Goal: Task Accomplishment & Management: Manage account settings

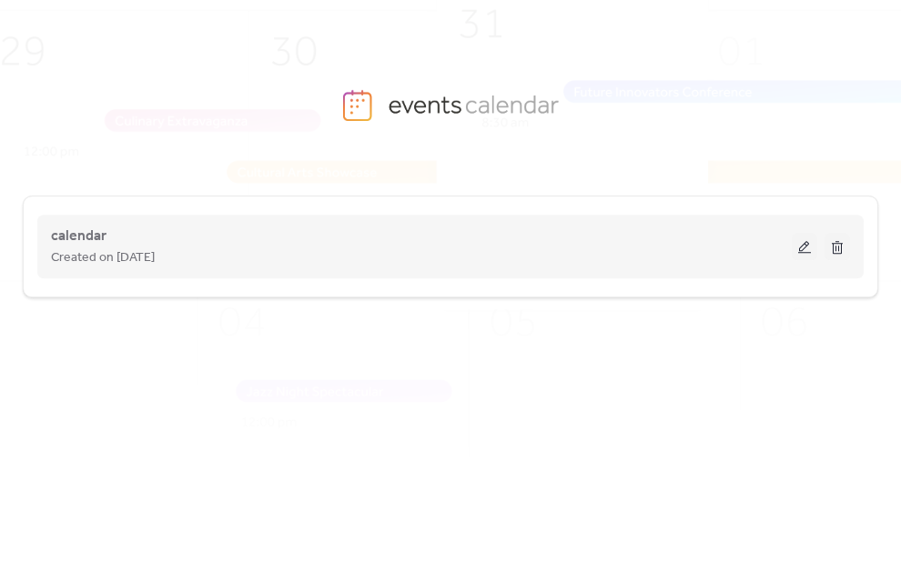
click at [131, 231] on div "calendar Created on [DATE]" at bounding box center [421, 247] width 741 height 44
click at [799, 249] on button at bounding box center [804, 246] width 25 height 27
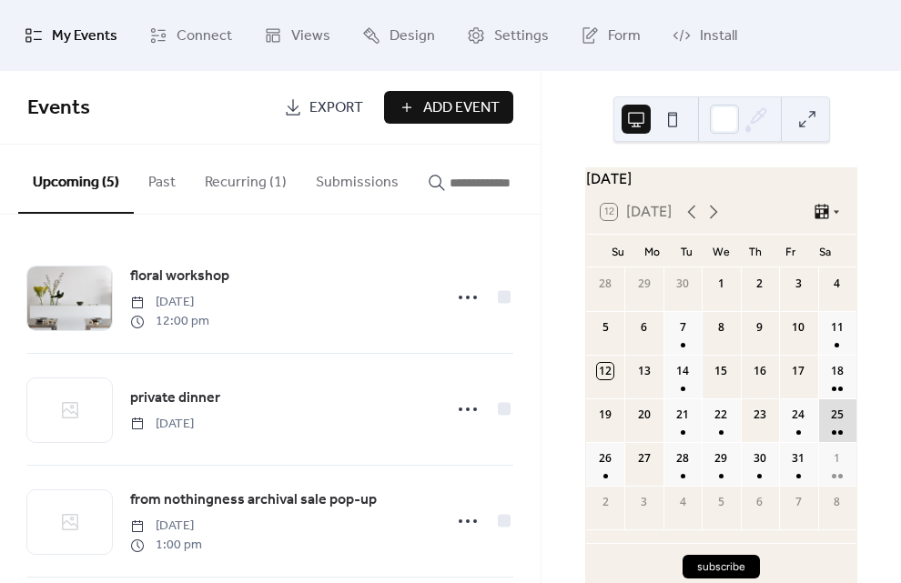
click at [821, 428] on div "25" at bounding box center [837, 421] width 38 height 44
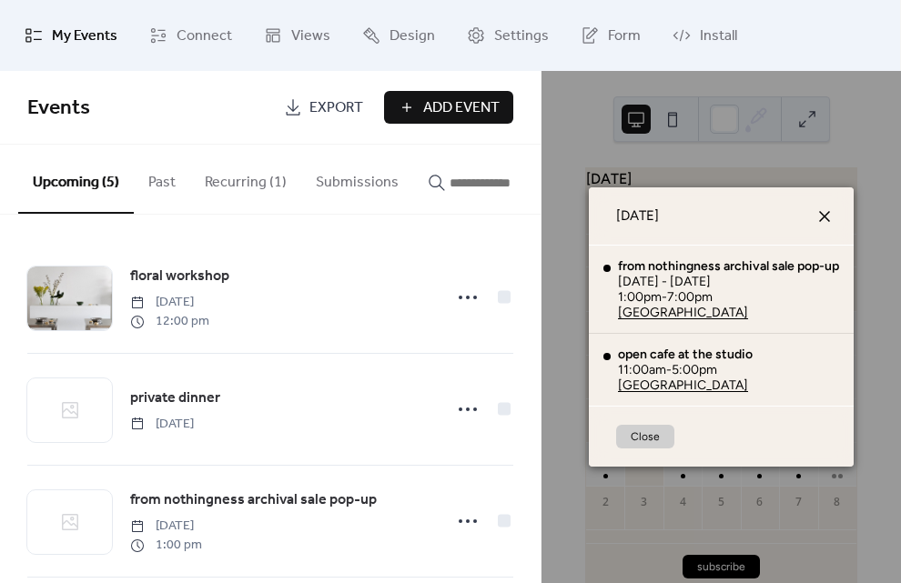
click at [831, 218] on icon at bounding box center [825, 217] width 22 height 22
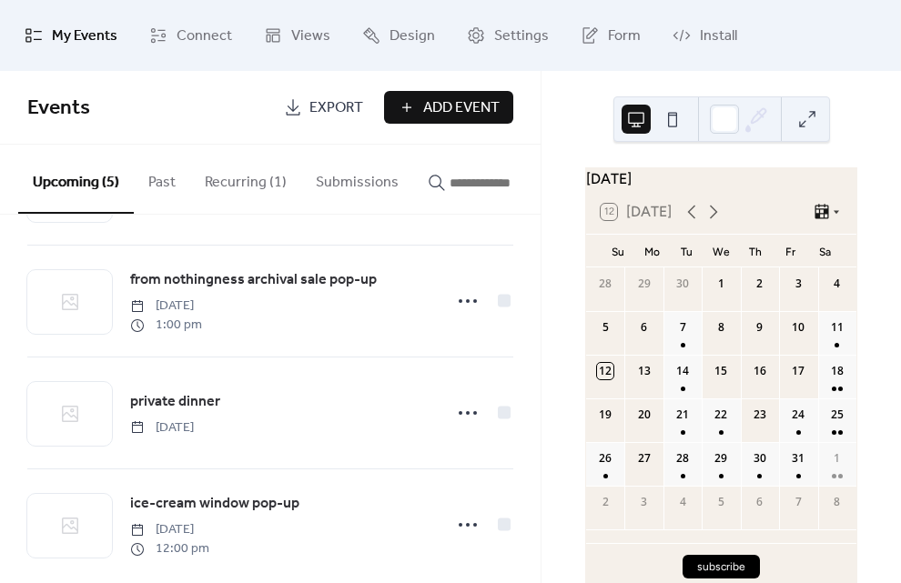
scroll to position [230, 0]
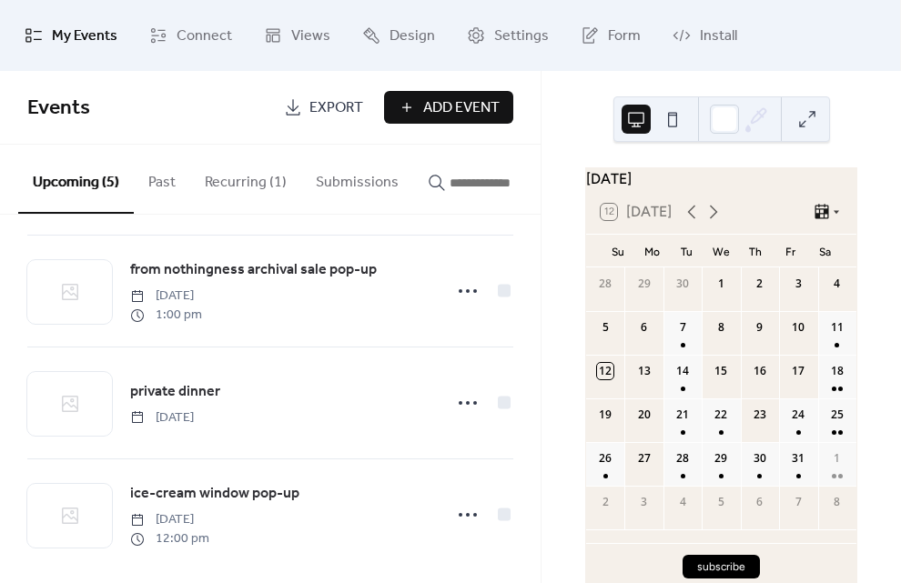
click at [245, 187] on button "Recurring (1)" at bounding box center [245, 178] width 111 height 67
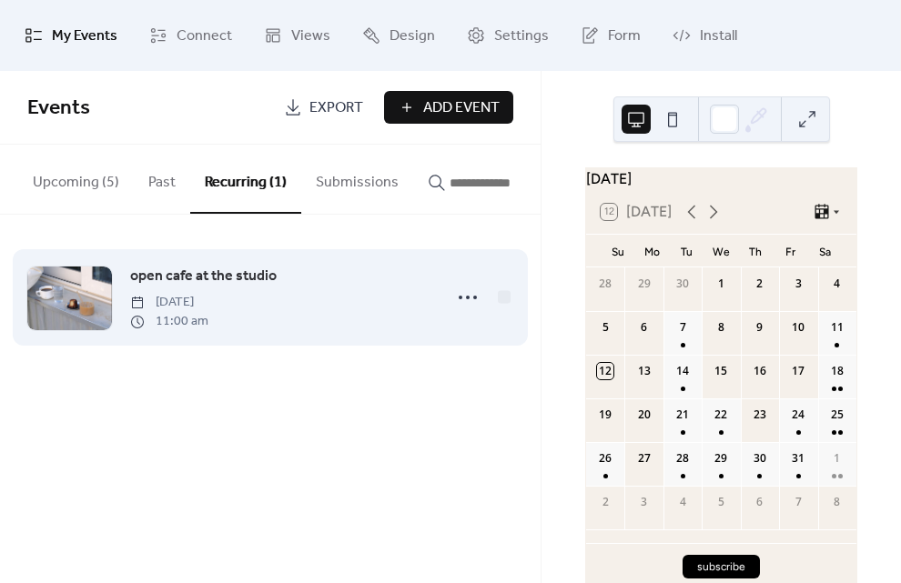
click at [208, 296] on span "[DATE]" at bounding box center [169, 302] width 78 height 19
click at [476, 307] on icon at bounding box center [467, 297] width 29 height 29
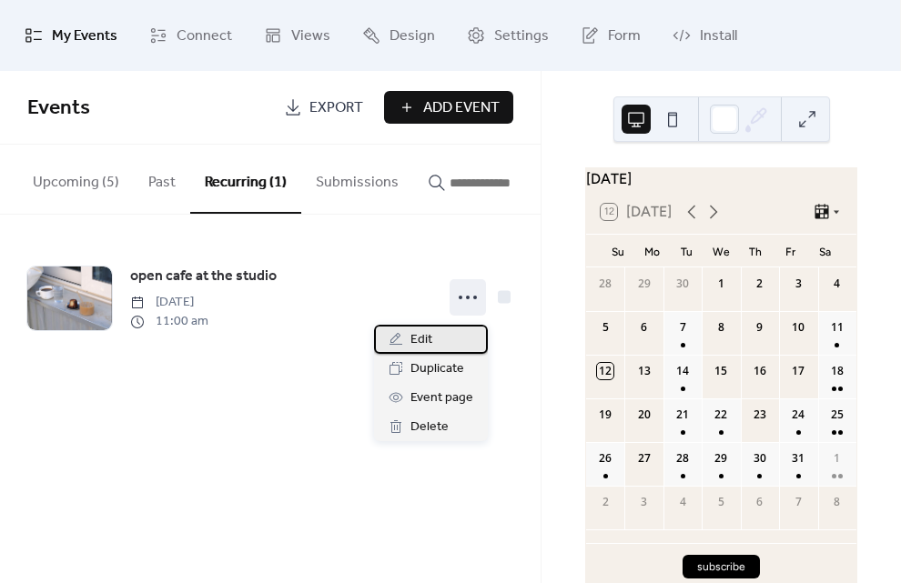
click at [452, 340] on div "Edit" at bounding box center [431, 339] width 114 height 29
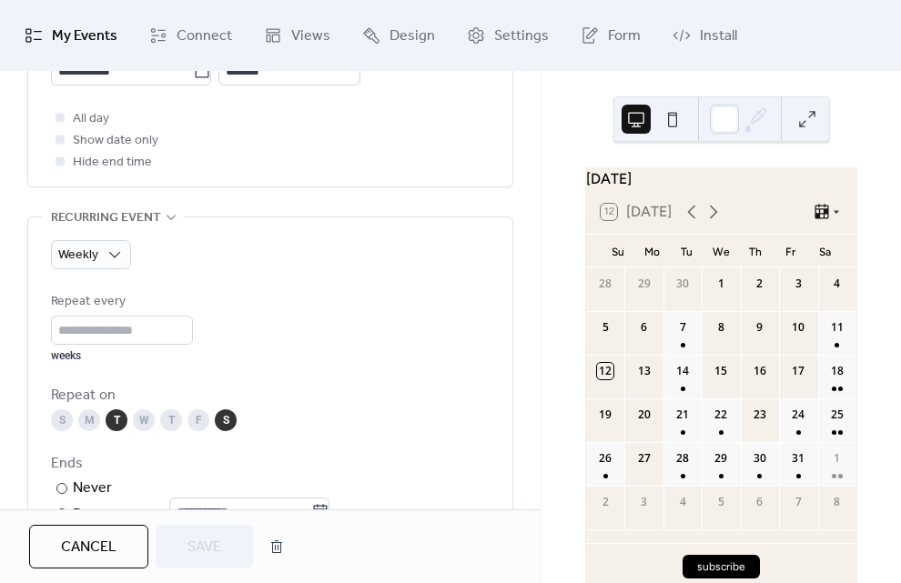
scroll to position [963, 0]
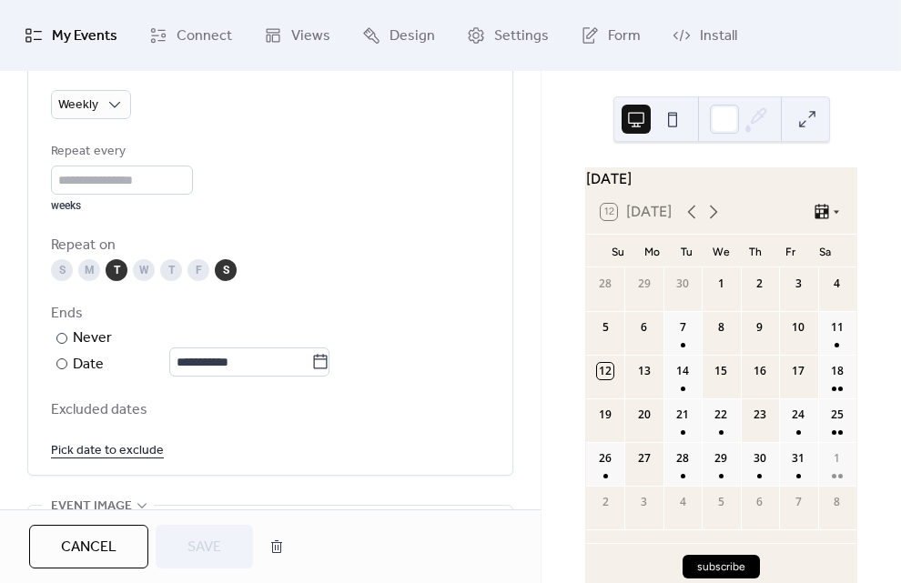
click at [147, 453] on link "Pick date to exclude" at bounding box center [107, 450] width 113 height 23
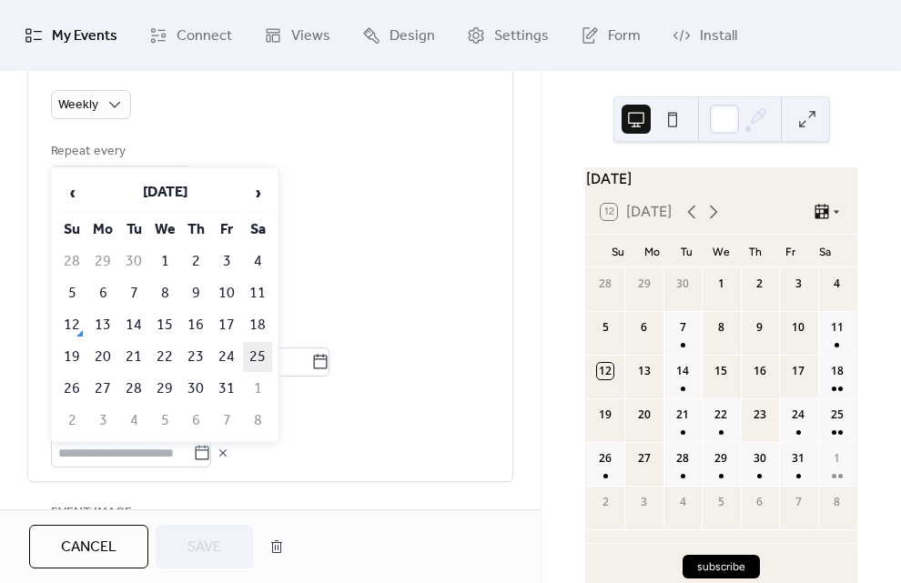
click at [259, 347] on td "25" at bounding box center [257, 357] width 29 height 30
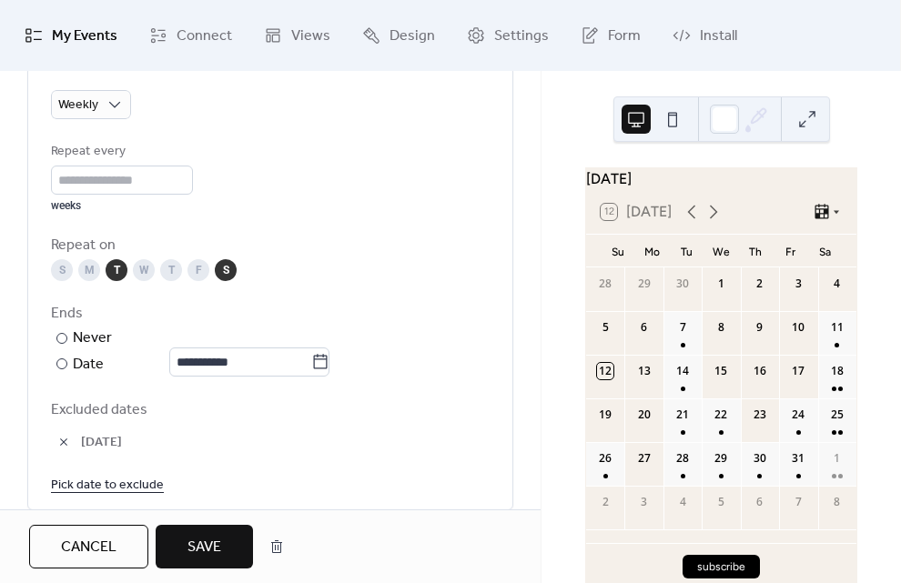
click at [139, 488] on link "Pick date to exclude" at bounding box center [107, 484] width 113 height 23
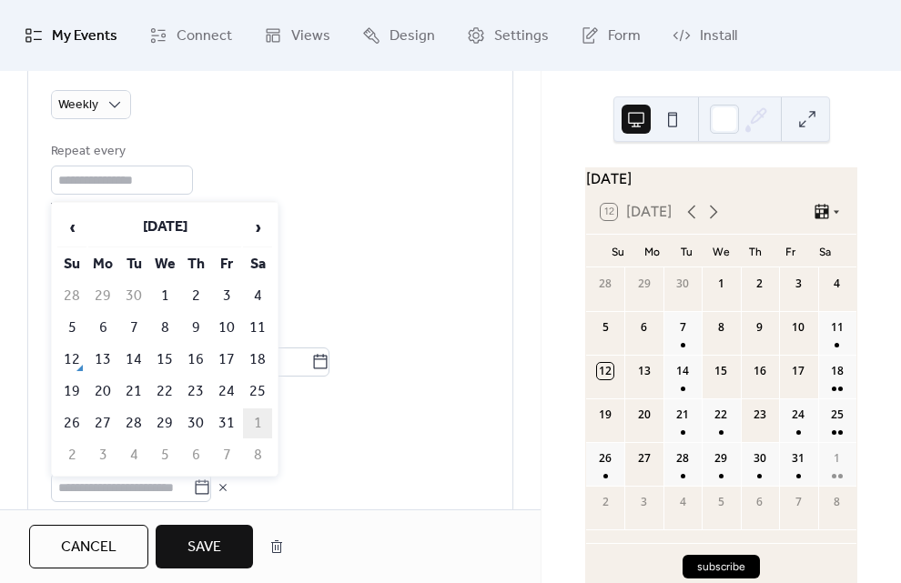
click at [260, 419] on td "1" at bounding box center [257, 424] width 29 height 30
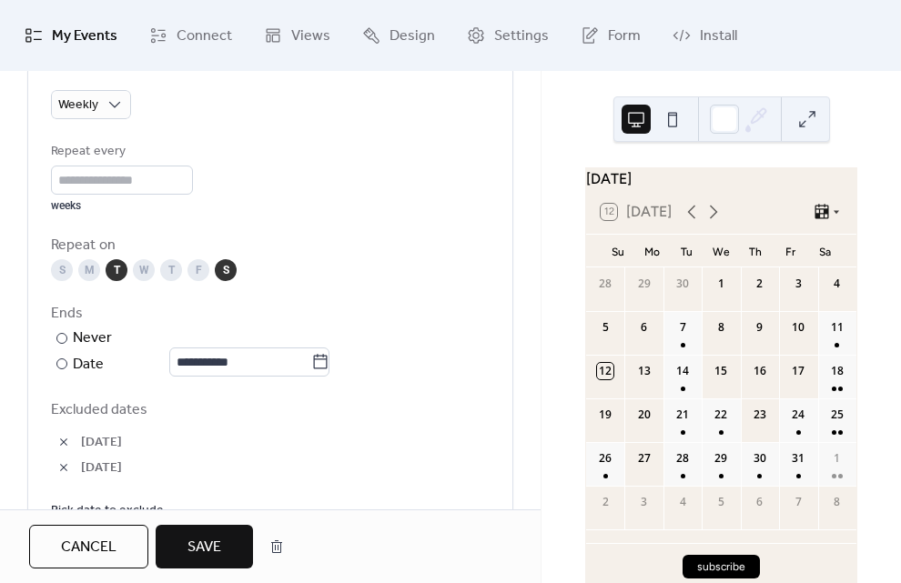
scroll to position [976, 0]
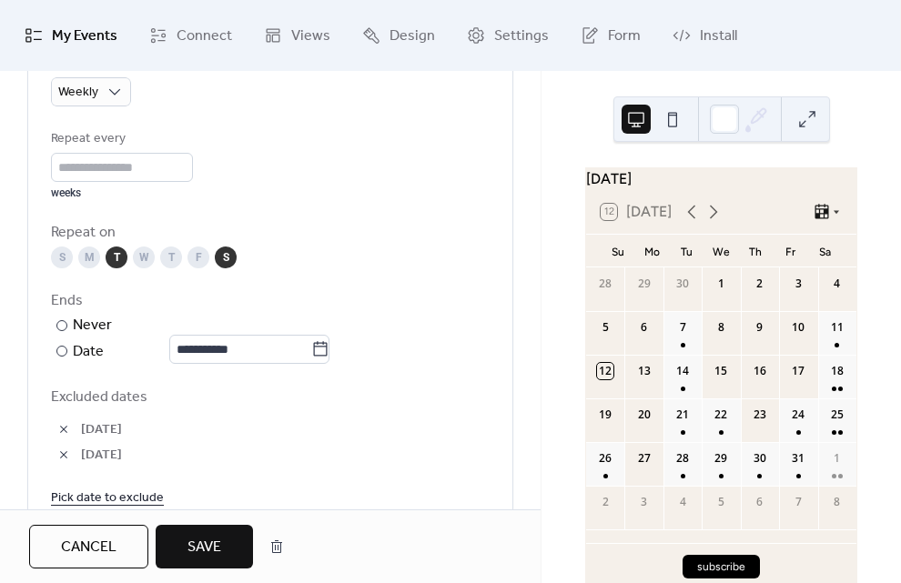
click at [215, 544] on span "Save" at bounding box center [205, 548] width 34 height 22
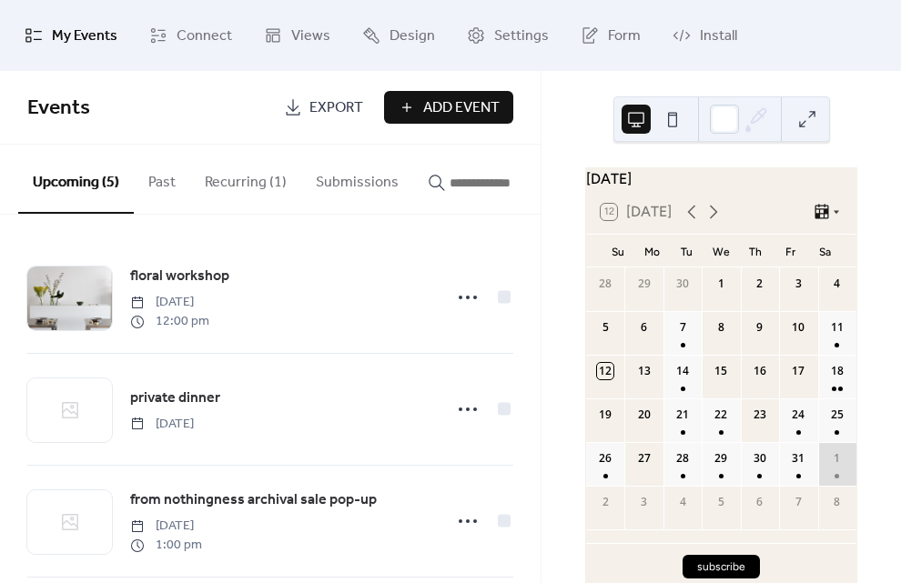
click at [829, 467] on div "1" at bounding box center [837, 459] width 16 height 16
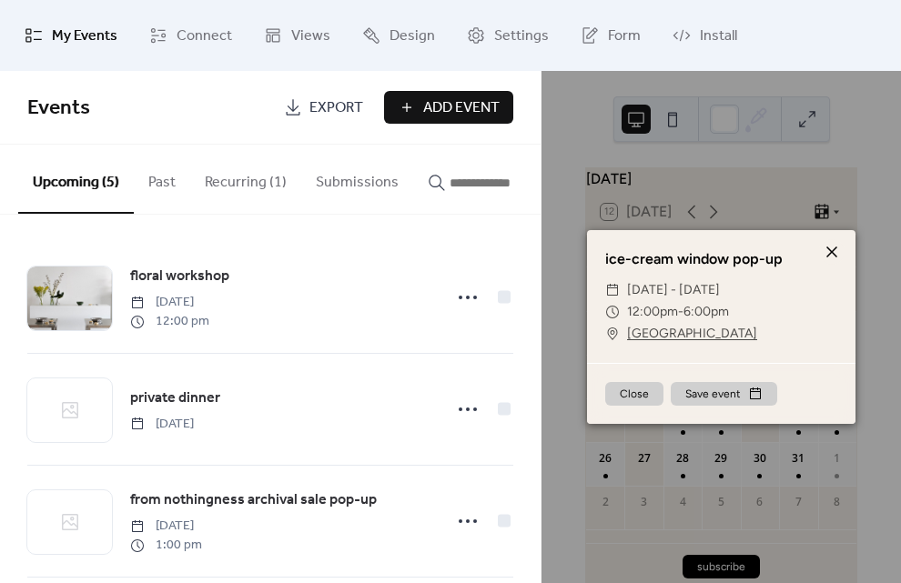
click at [836, 253] on icon at bounding box center [832, 252] width 22 height 22
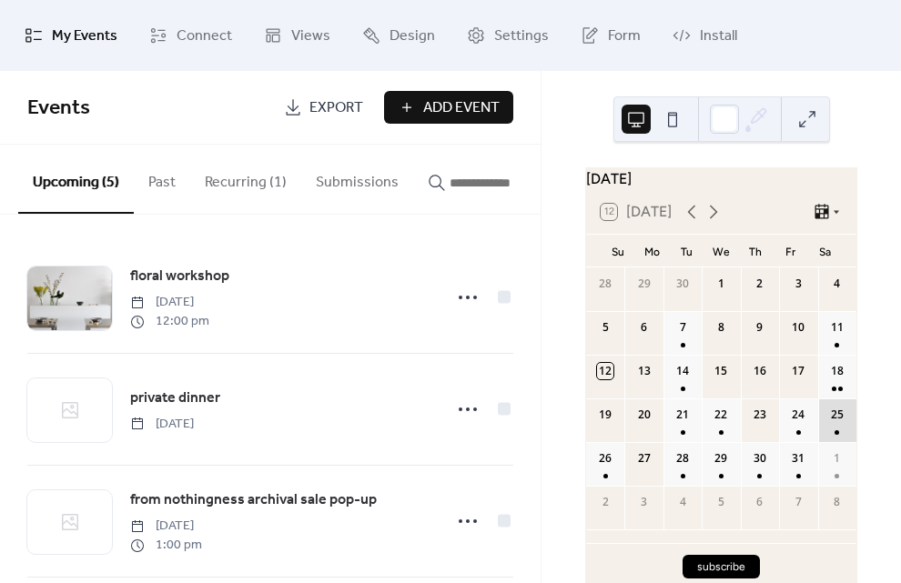
click at [826, 427] on div "25" at bounding box center [837, 421] width 38 height 44
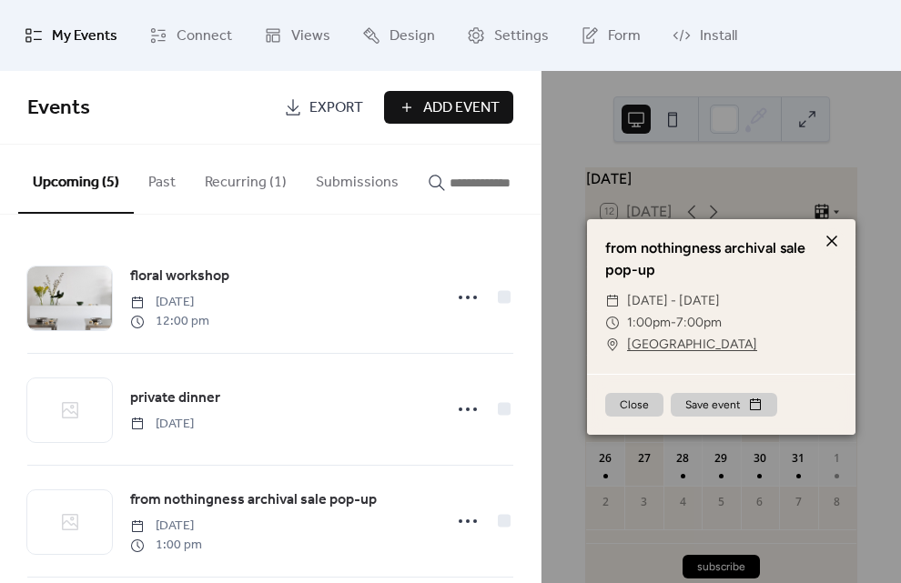
click at [835, 239] on icon at bounding box center [832, 241] width 22 height 22
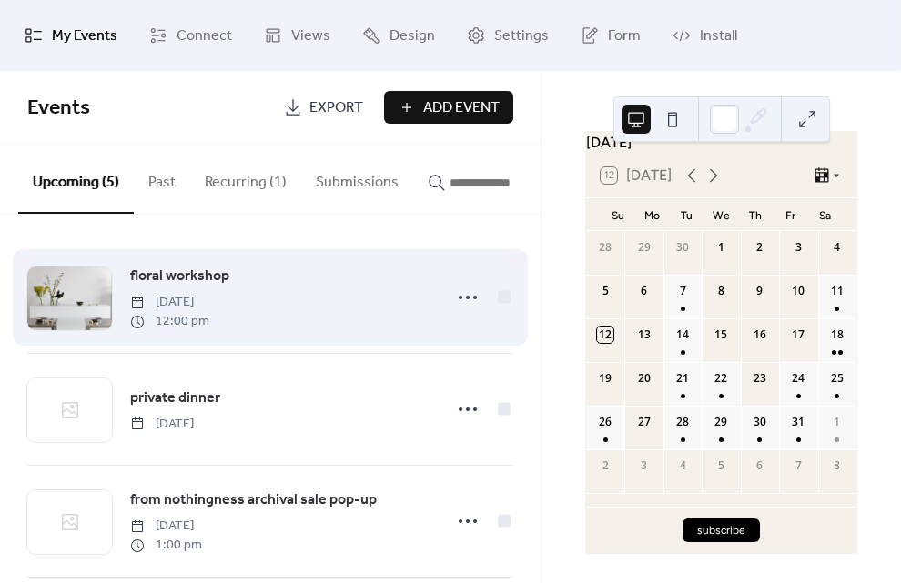
scroll to position [251, 0]
